Goal: Transaction & Acquisition: Purchase product/service

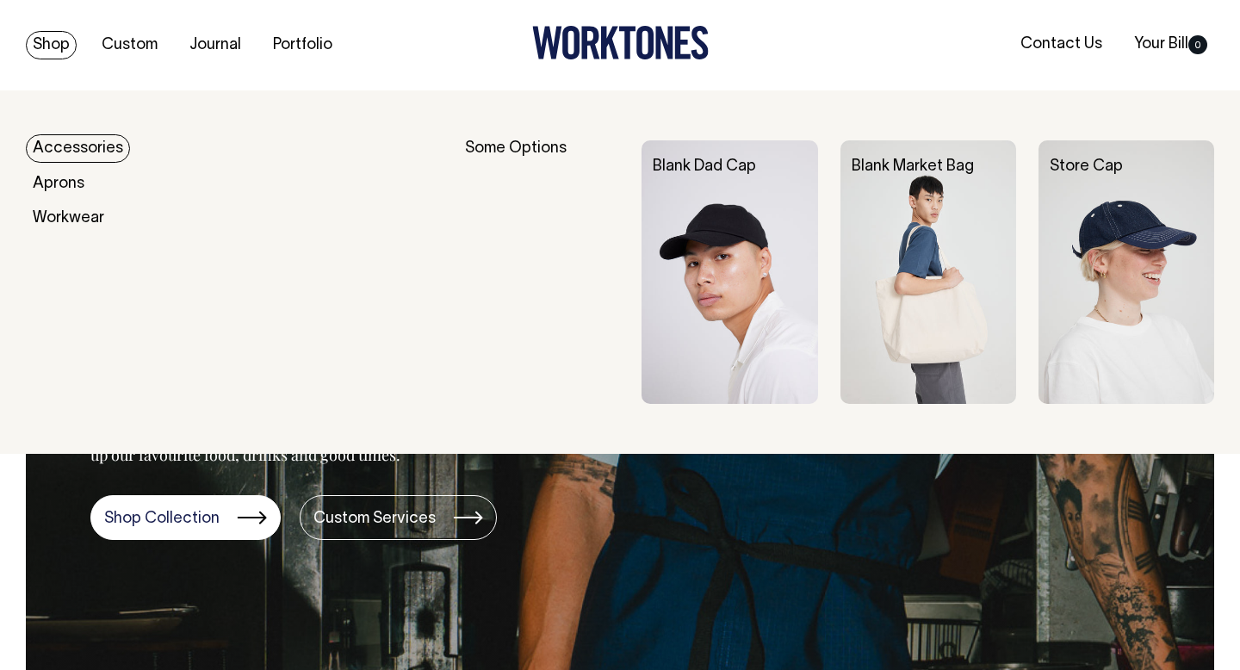
click at [737, 271] on img at bounding box center [730, 272] width 176 height 264
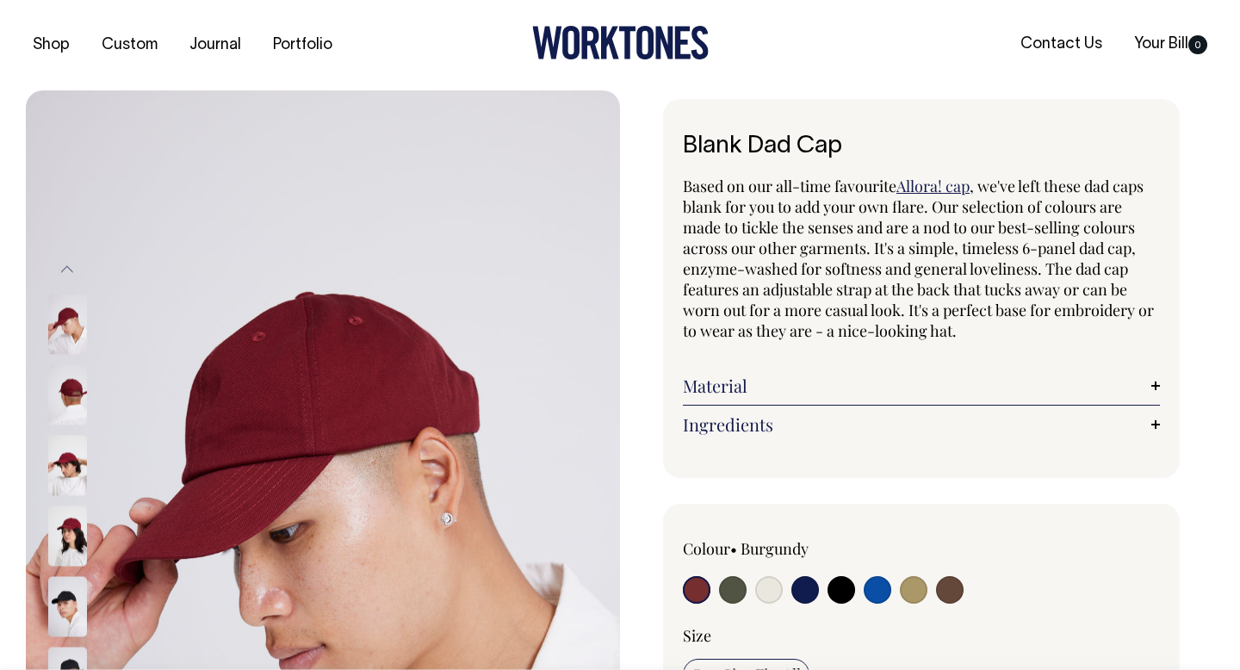
click at [807, 588] on input "radio" at bounding box center [806, 590] width 28 height 28
radio input "true"
select select "Dark Navy"
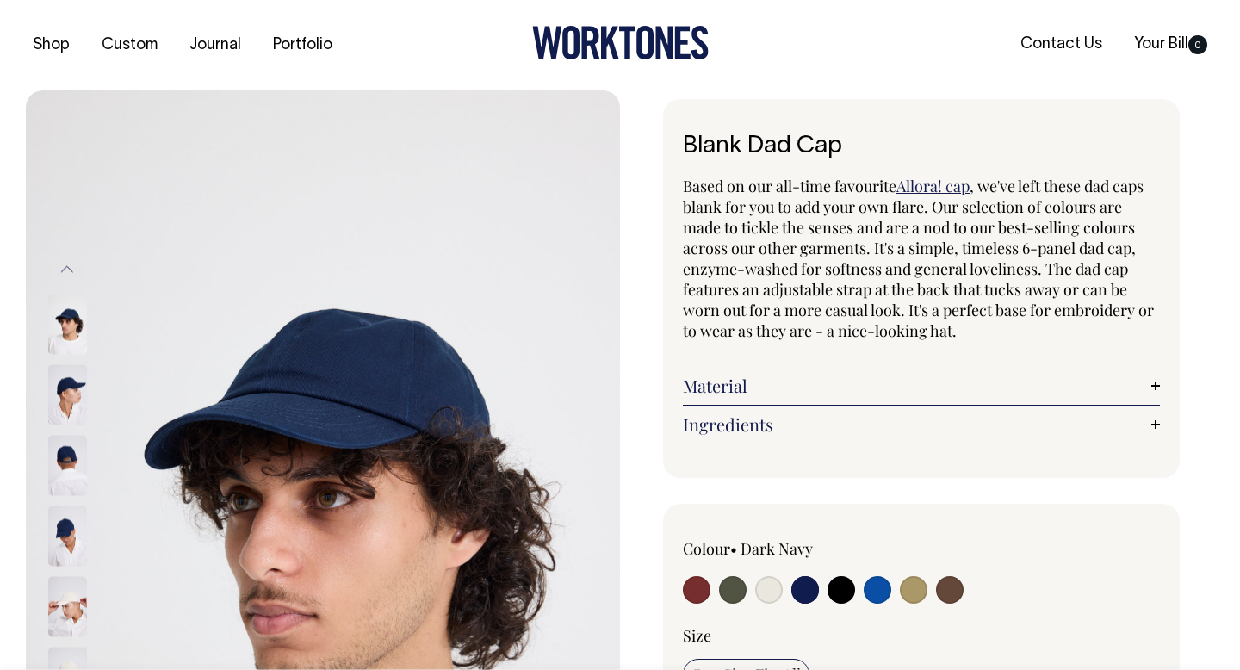
click at [882, 589] on input "radio" at bounding box center [878, 590] width 28 height 28
radio input "true"
select select "Worker Blue"
